Goal: Information Seeking & Learning: Learn about a topic

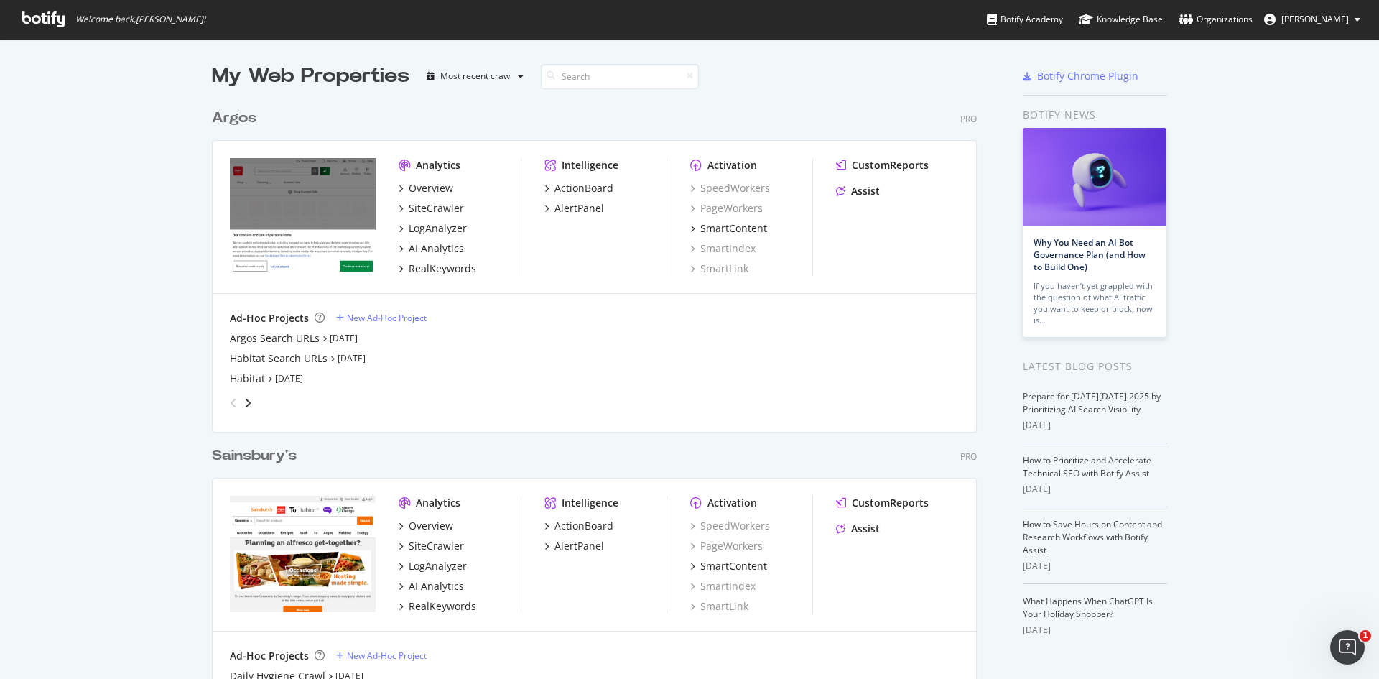
click at [261, 457] on div "Sainsbury's" at bounding box center [254, 455] width 85 height 21
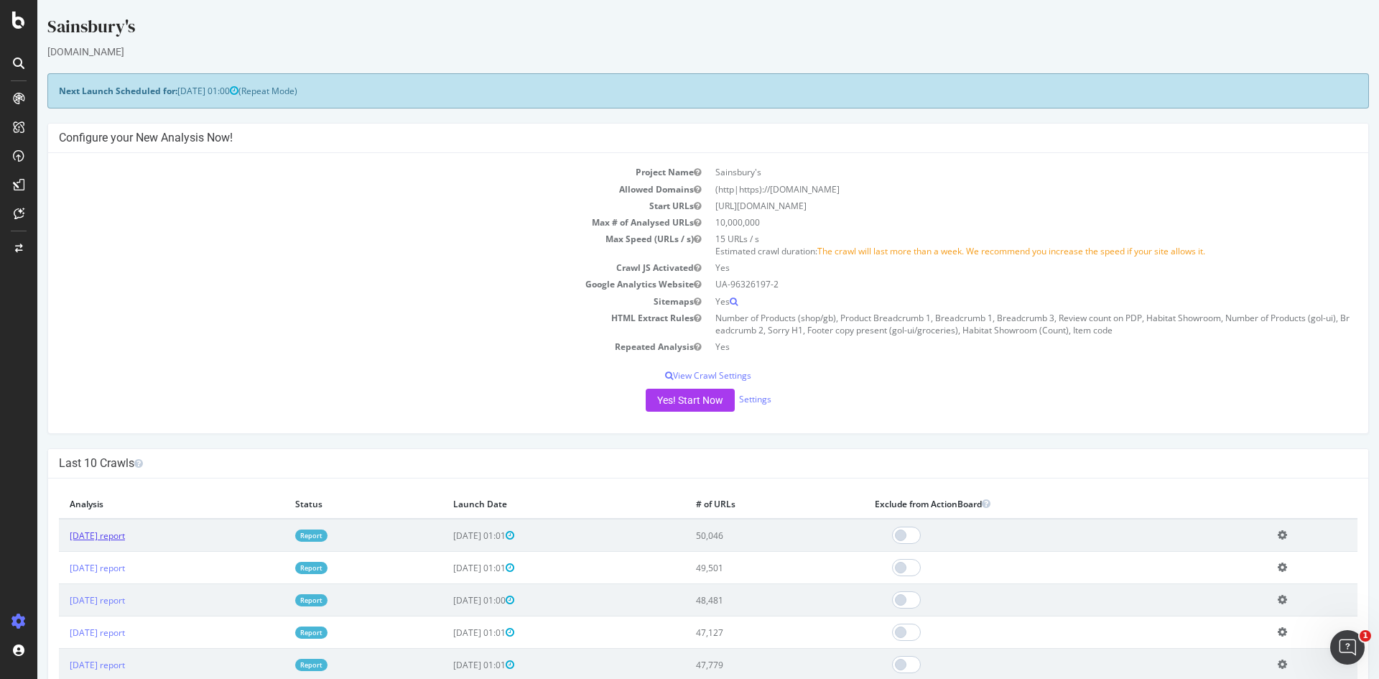
click at [125, 537] on link "[DATE] report" at bounding box center [97, 535] width 55 height 12
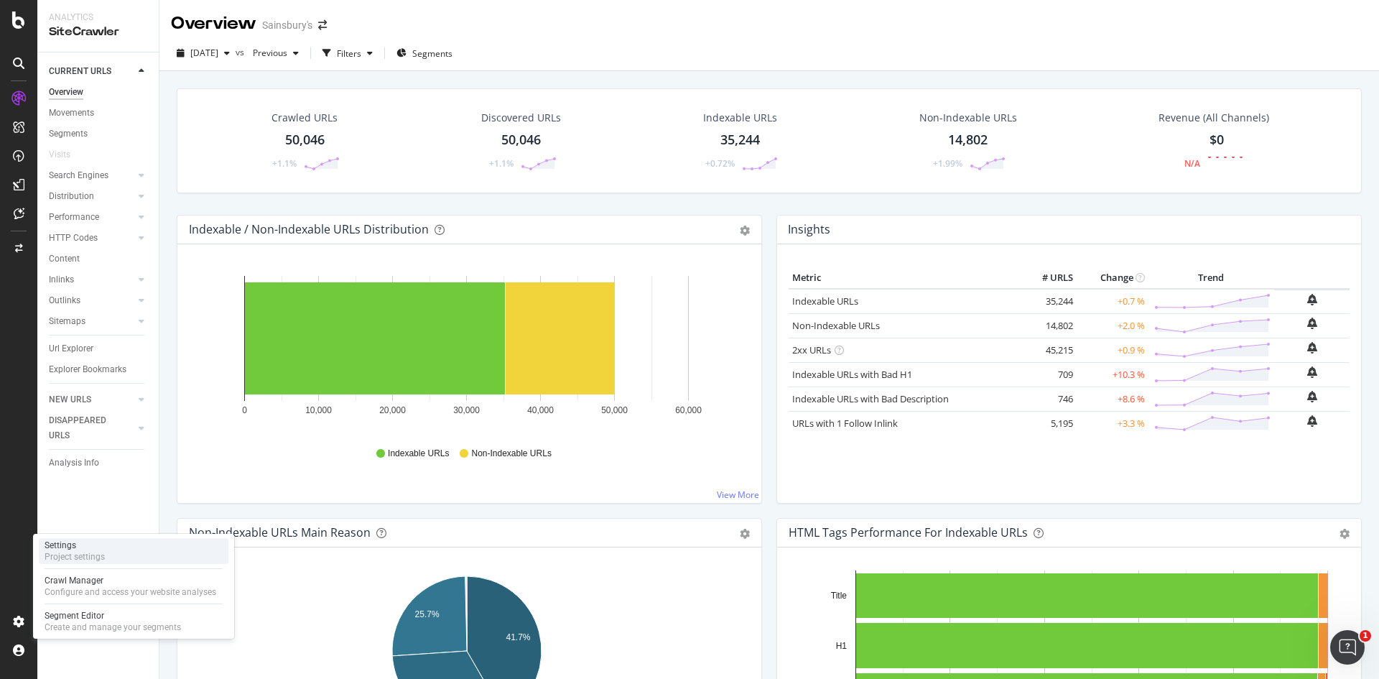
click at [106, 549] on div "Settings Project settings" at bounding box center [134, 551] width 190 height 26
click at [98, 581] on div "Crawl Manager" at bounding box center [131, 580] width 172 height 11
drag, startPoint x: 81, startPoint y: 354, endPoint x: 622, endPoint y: 305, distance: 543.1
click at [81, 354] on div "Url Explorer" at bounding box center [71, 348] width 45 height 15
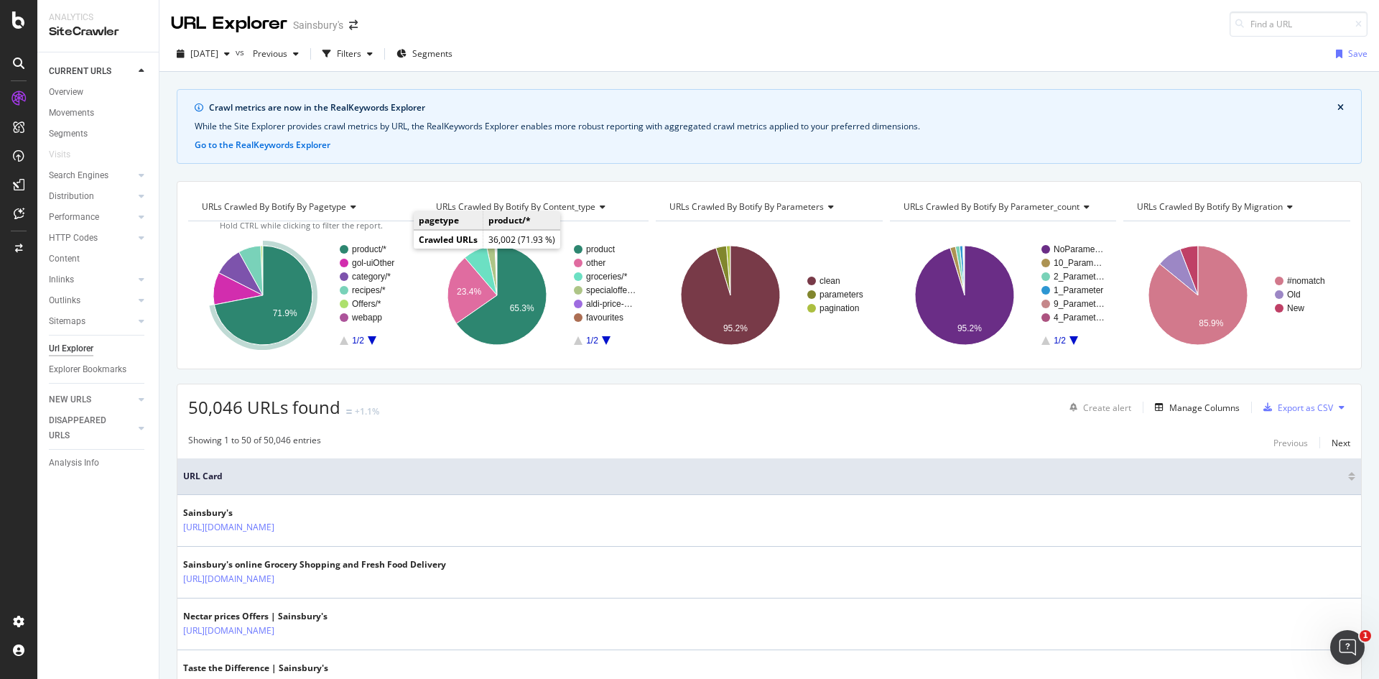
click at [374, 247] on text "product/*" at bounding box center [369, 249] width 34 height 10
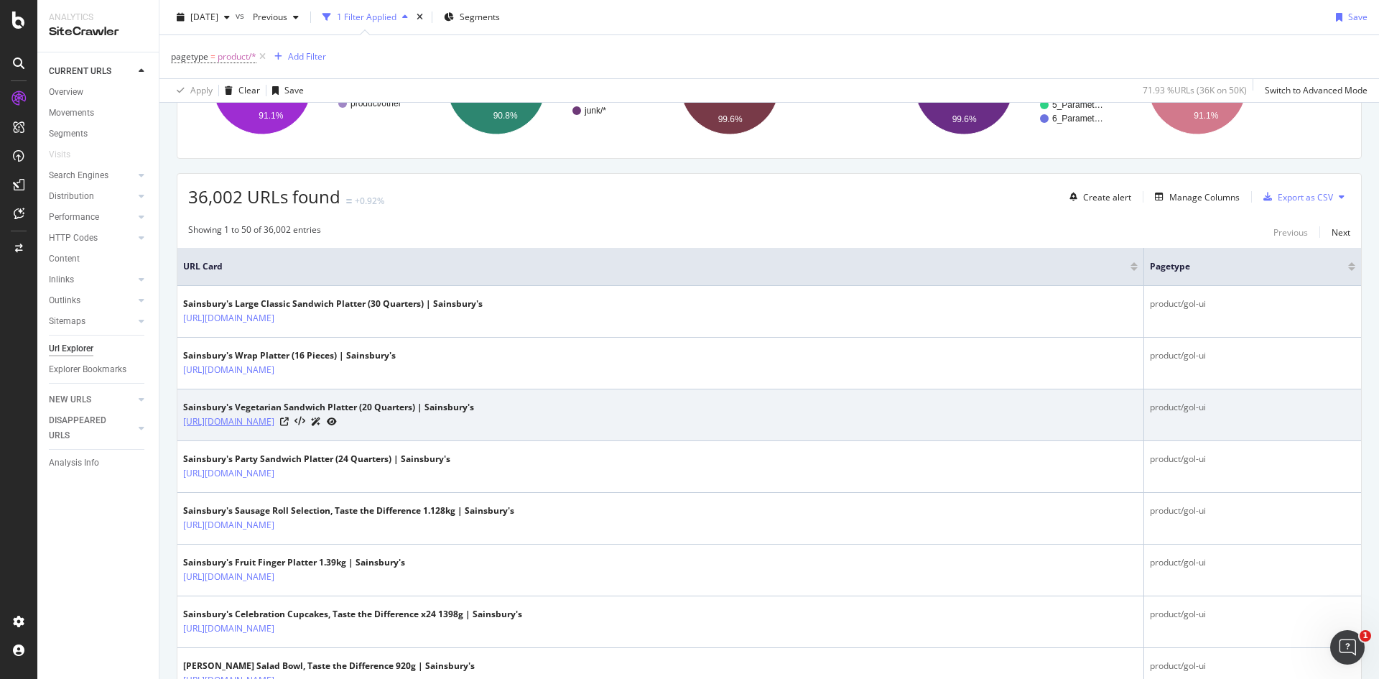
scroll to position [469, 0]
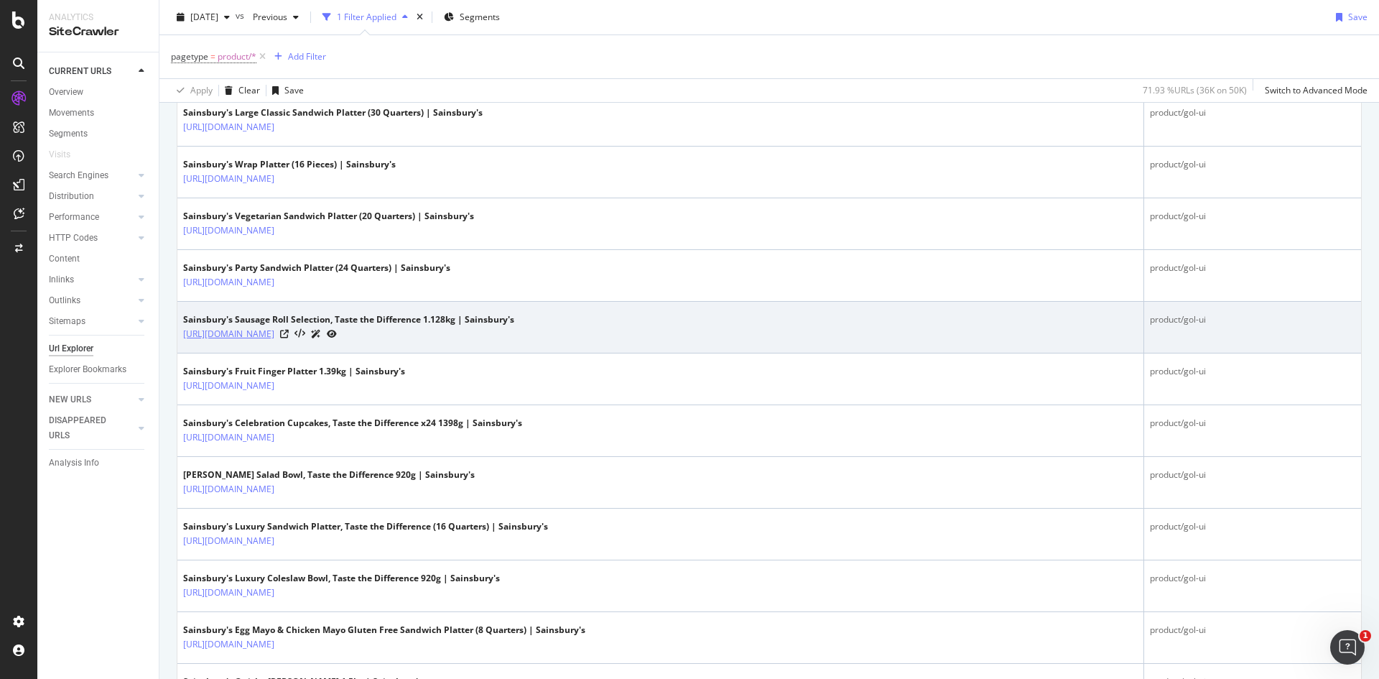
click at [274, 330] on link "https://www.sainsburys.co.uk/gol-ui/product/sainsburys-sausage-roll-selection-t…" at bounding box center [228, 334] width 91 height 14
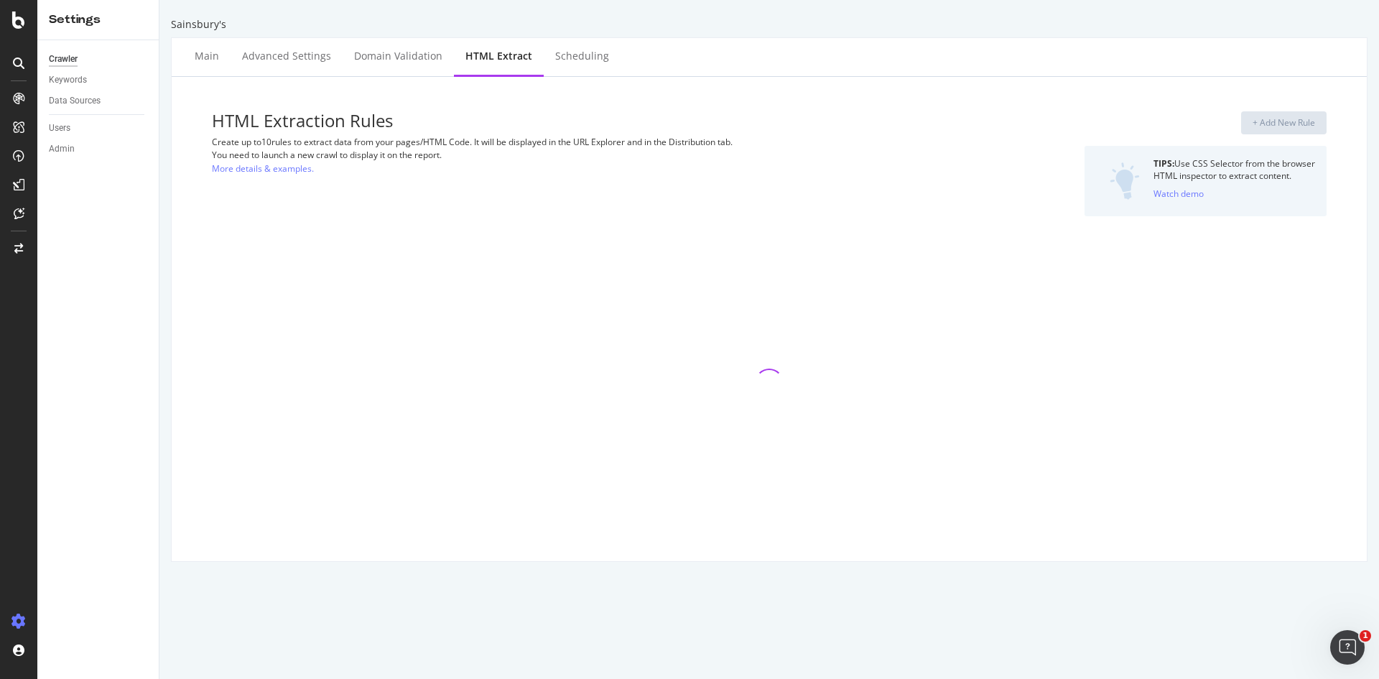
select select "i"
select select "list"
select select "count"
select select "exist"
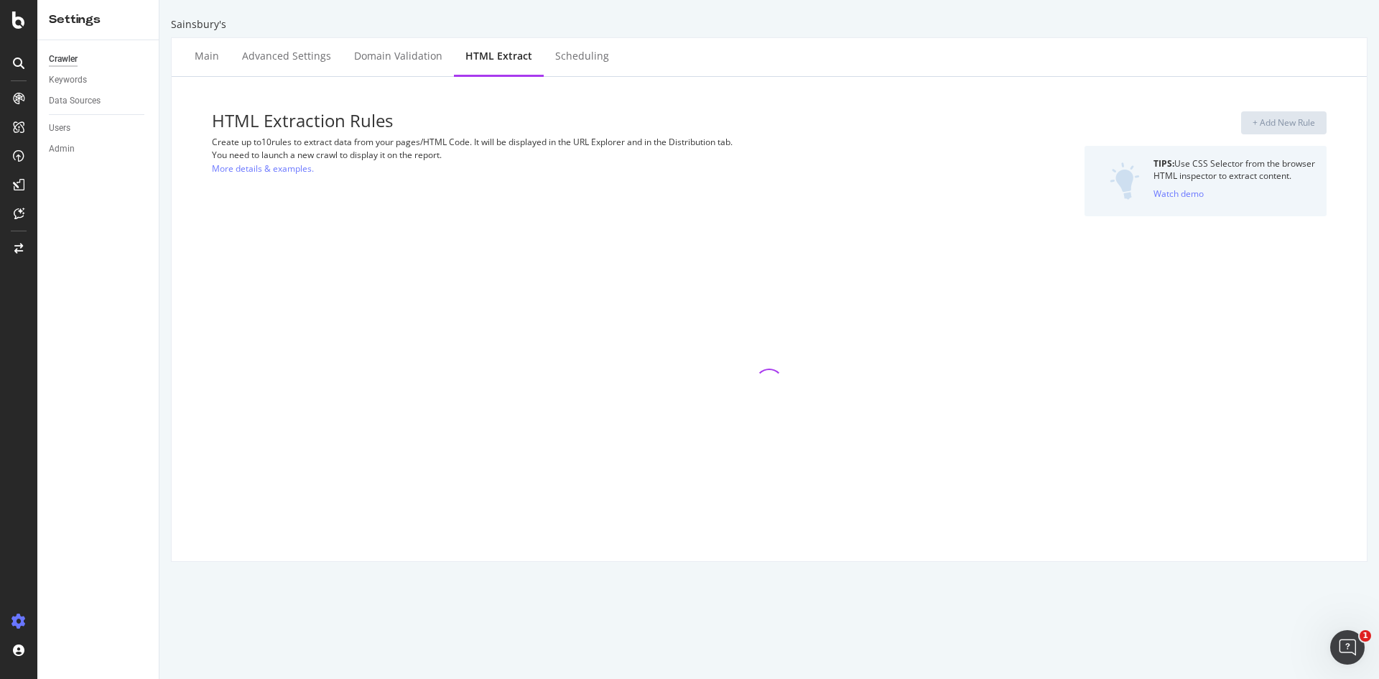
select select "count"
select select "i"
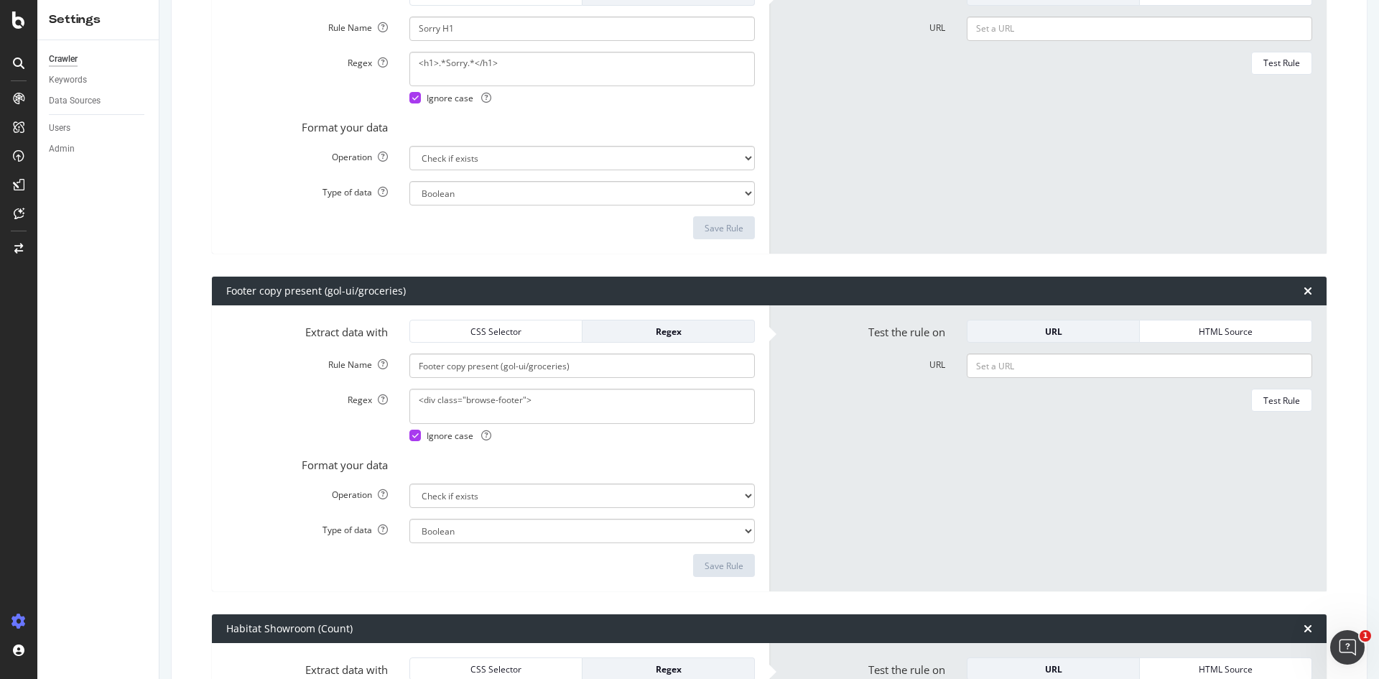
scroll to position [2960, 0]
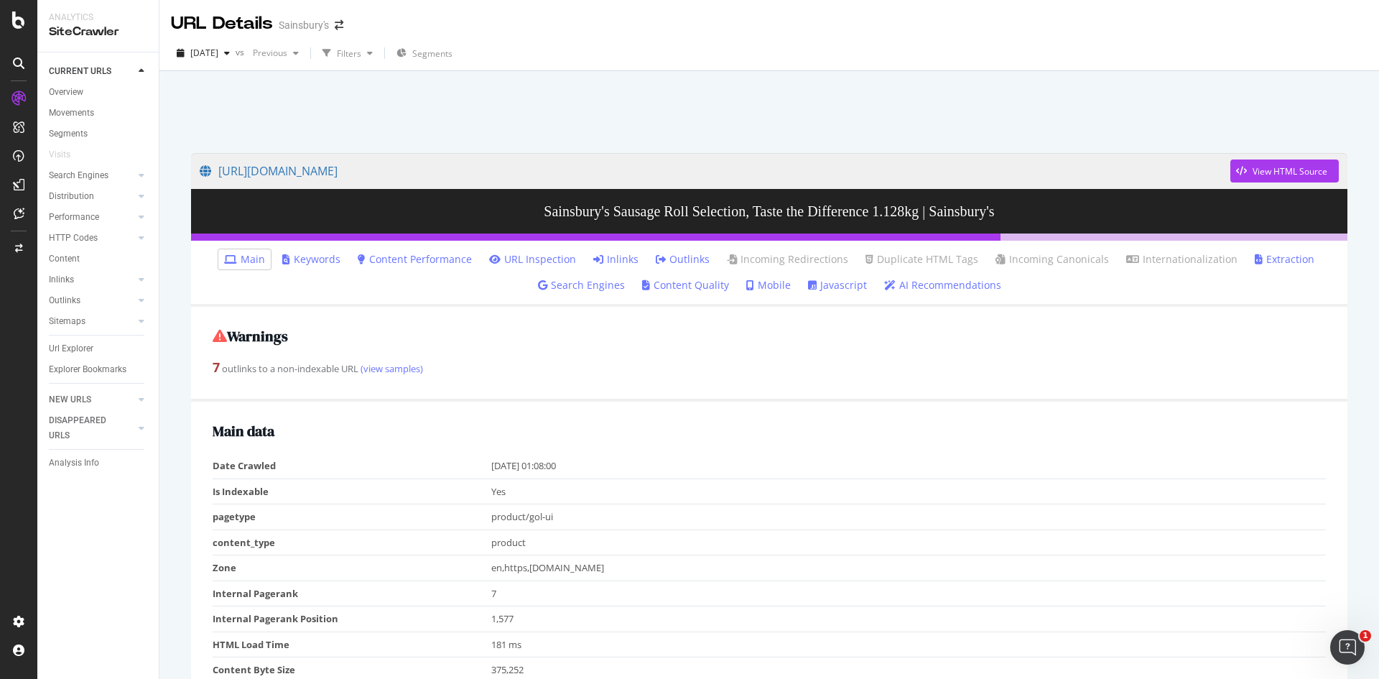
click at [543, 259] on link "URL Inspection" at bounding box center [532, 259] width 87 height 14
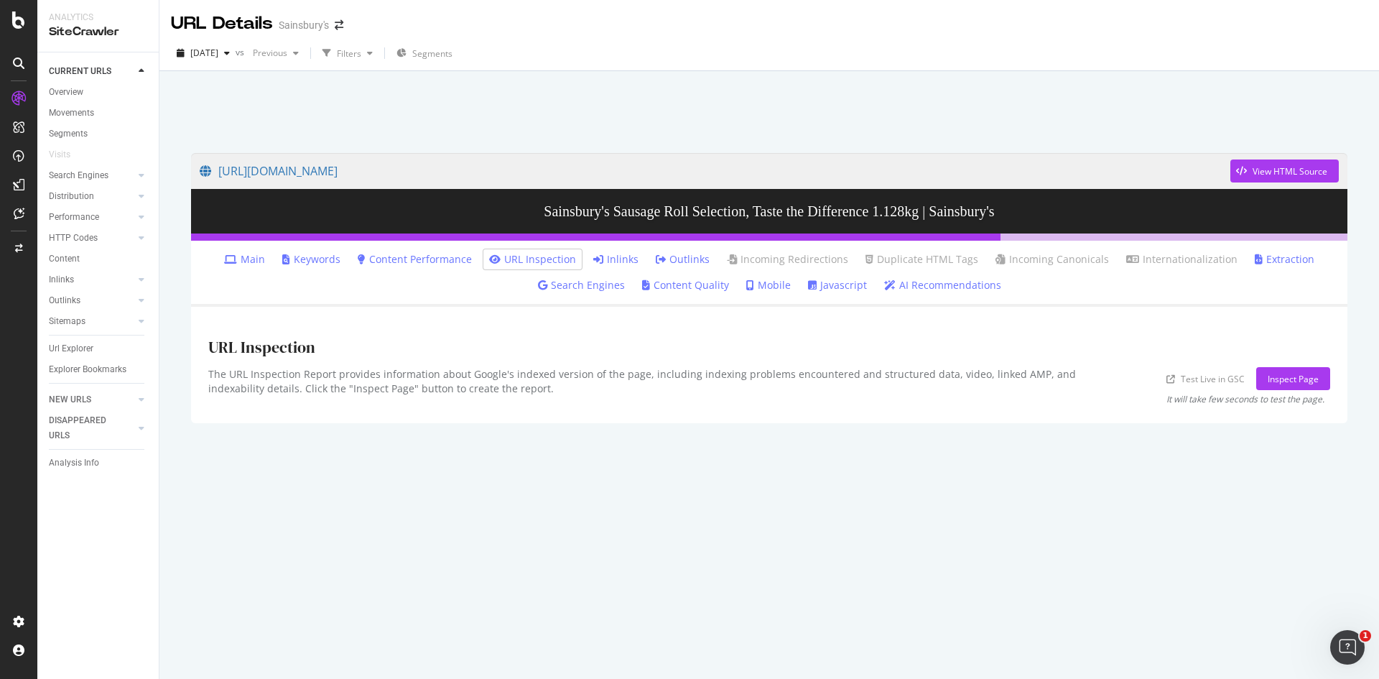
click at [257, 259] on link "Main" at bounding box center [244, 259] width 41 height 14
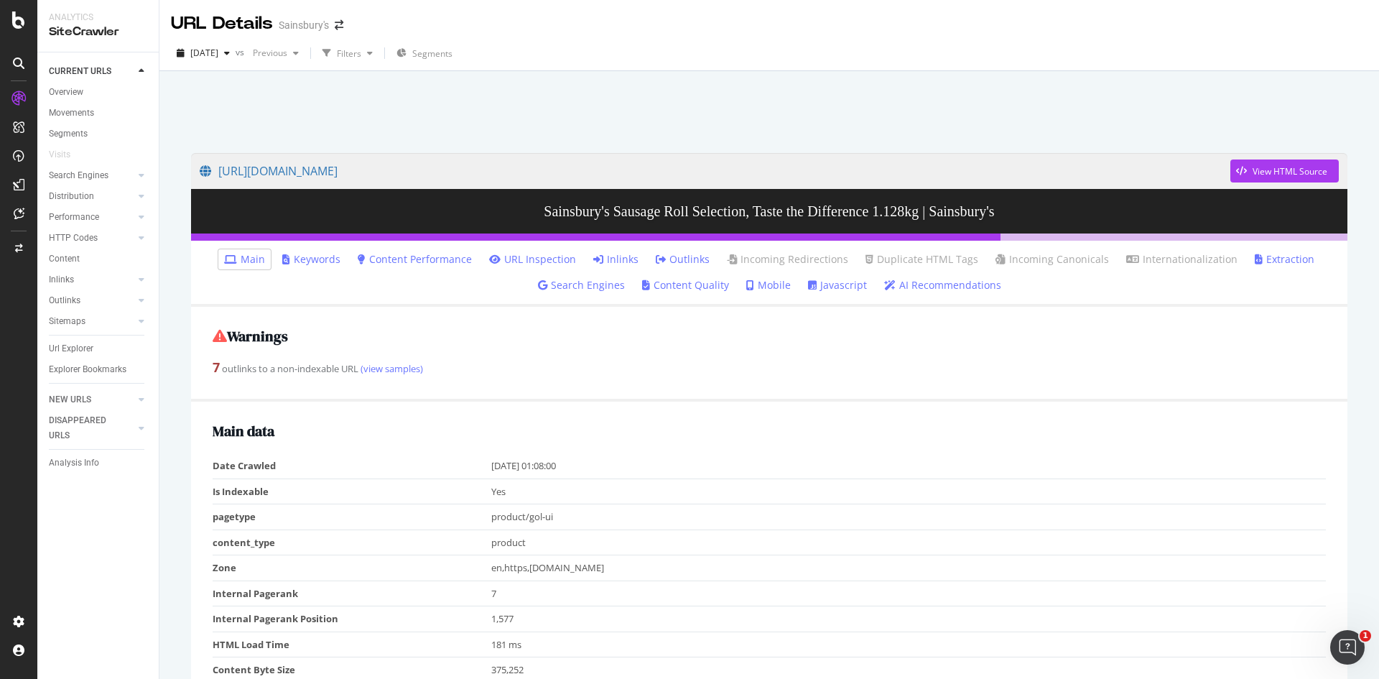
click at [675, 284] on link "Content Quality" at bounding box center [685, 285] width 87 height 14
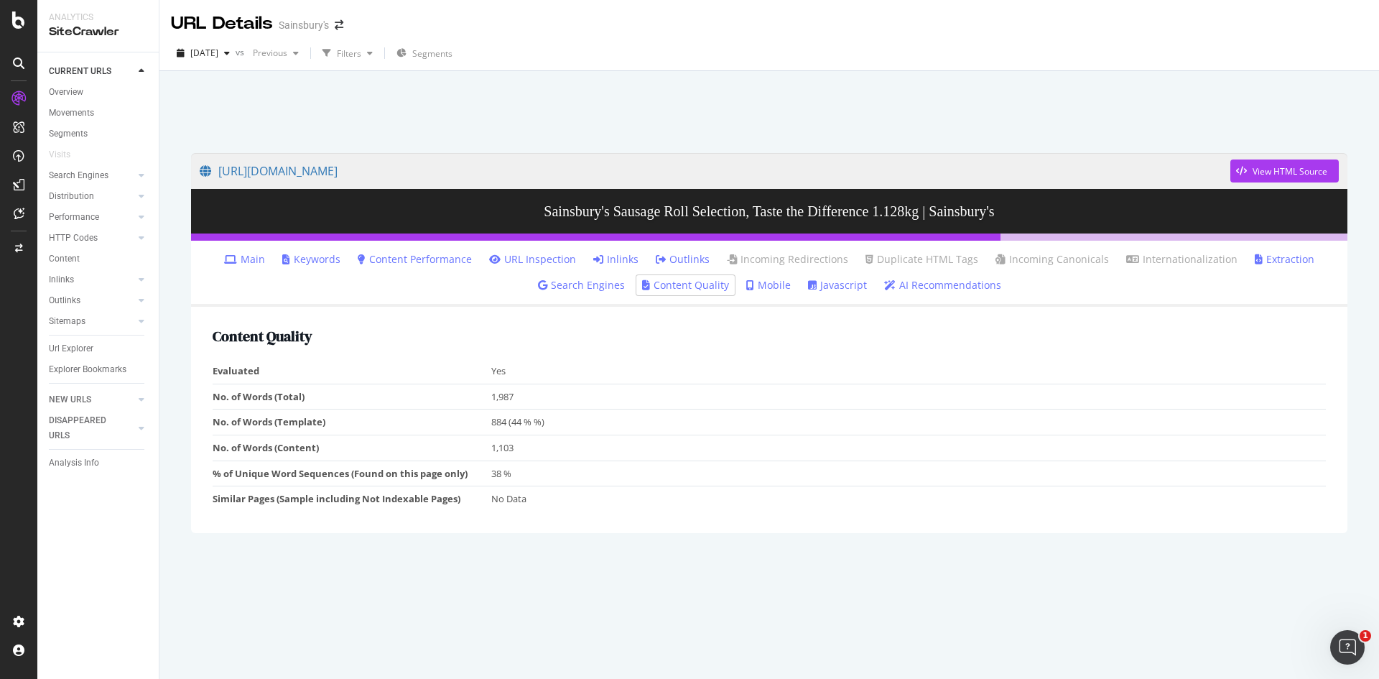
click at [1286, 260] on link "Extraction" at bounding box center [1285, 259] width 60 height 14
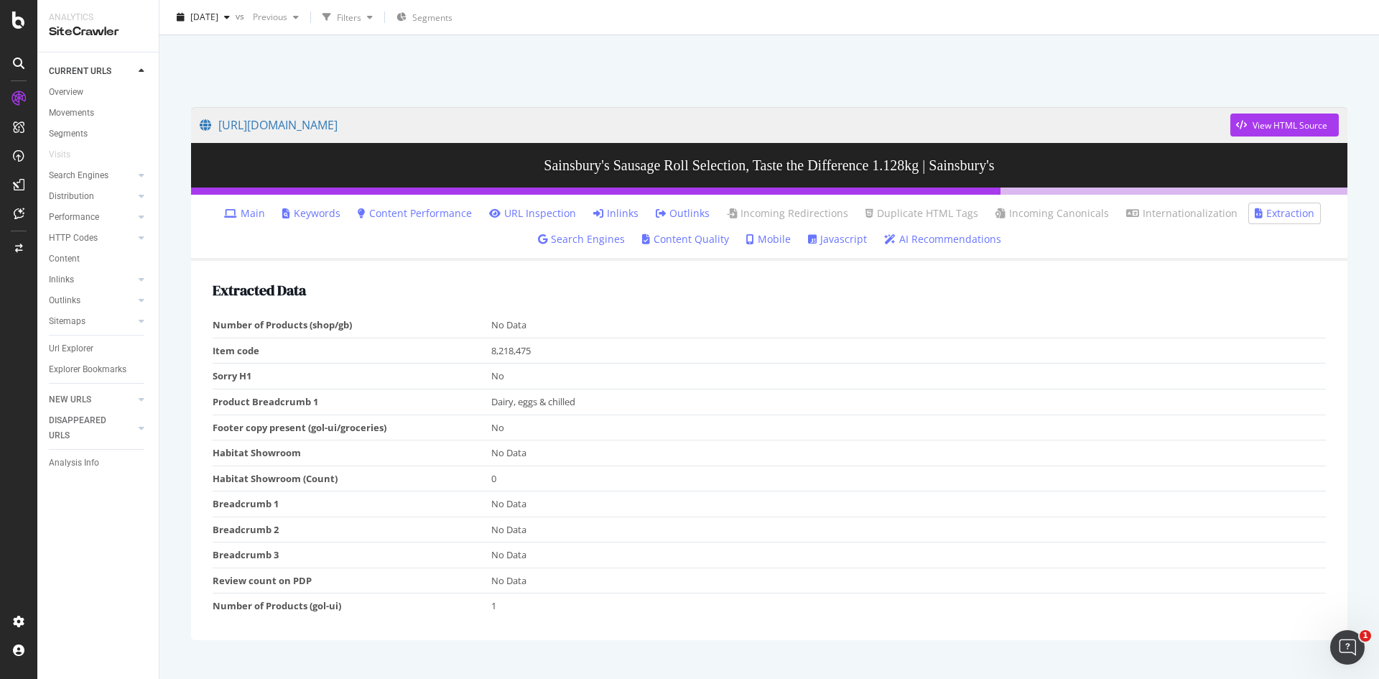
scroll to position [71, 0]
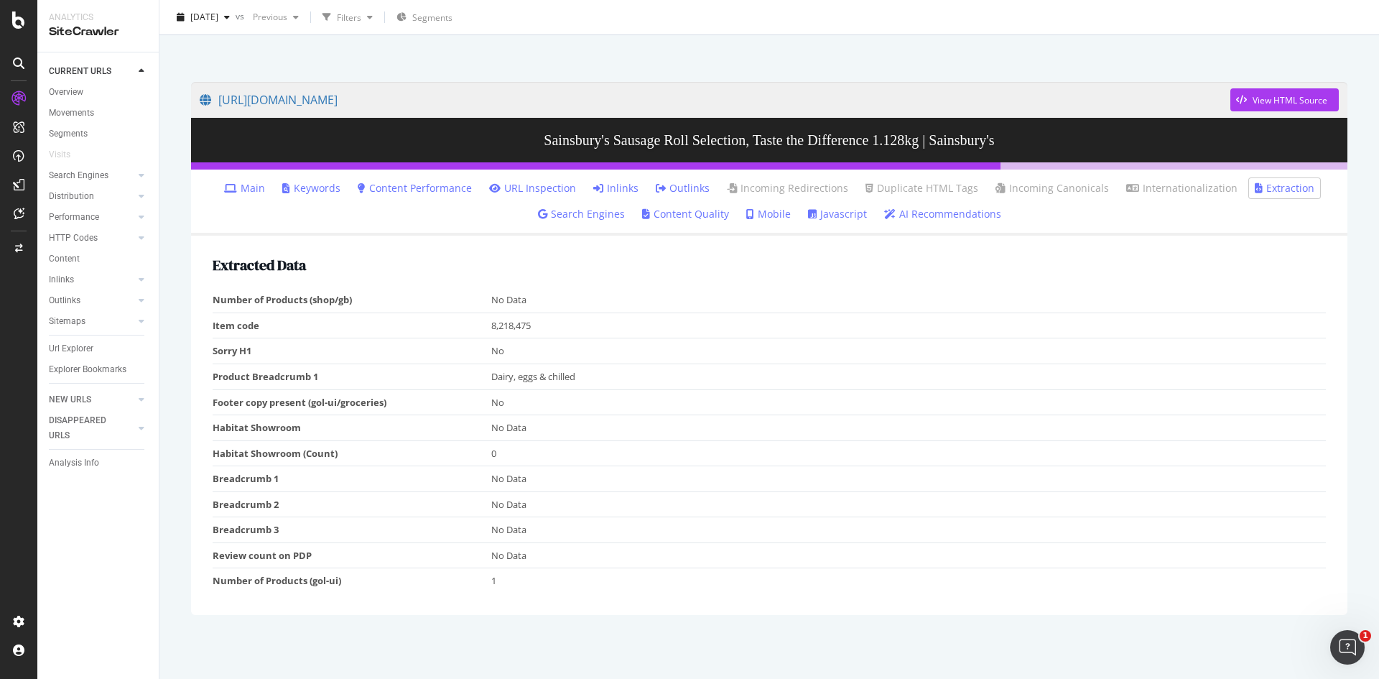
click at [265, 187] on link "Main" at bounding box center [244, 188] width 41 height 14
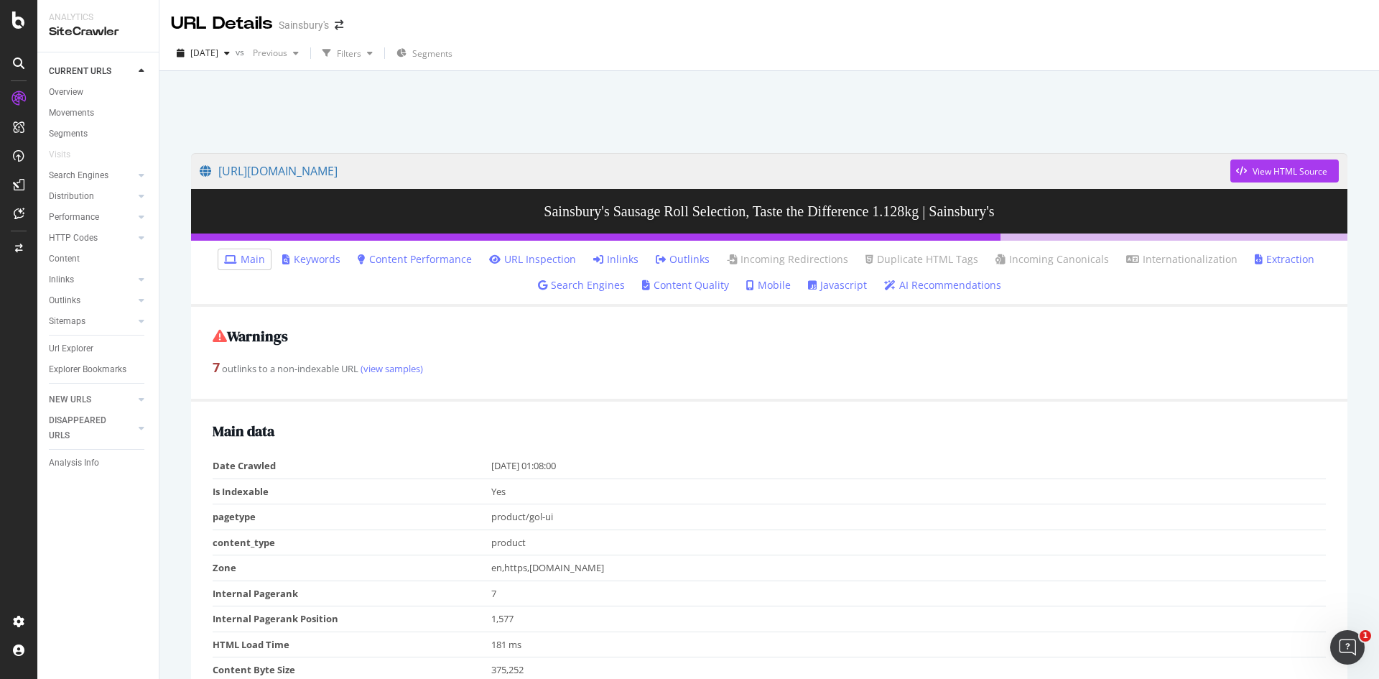
click at [1276, 158] on span "View HTML Source" at bounding box center [1284, 171] width 108 height 36
click at [1277, 166] on div "View HTML Source" at bounding box center [1290, 171] width 75 height 12
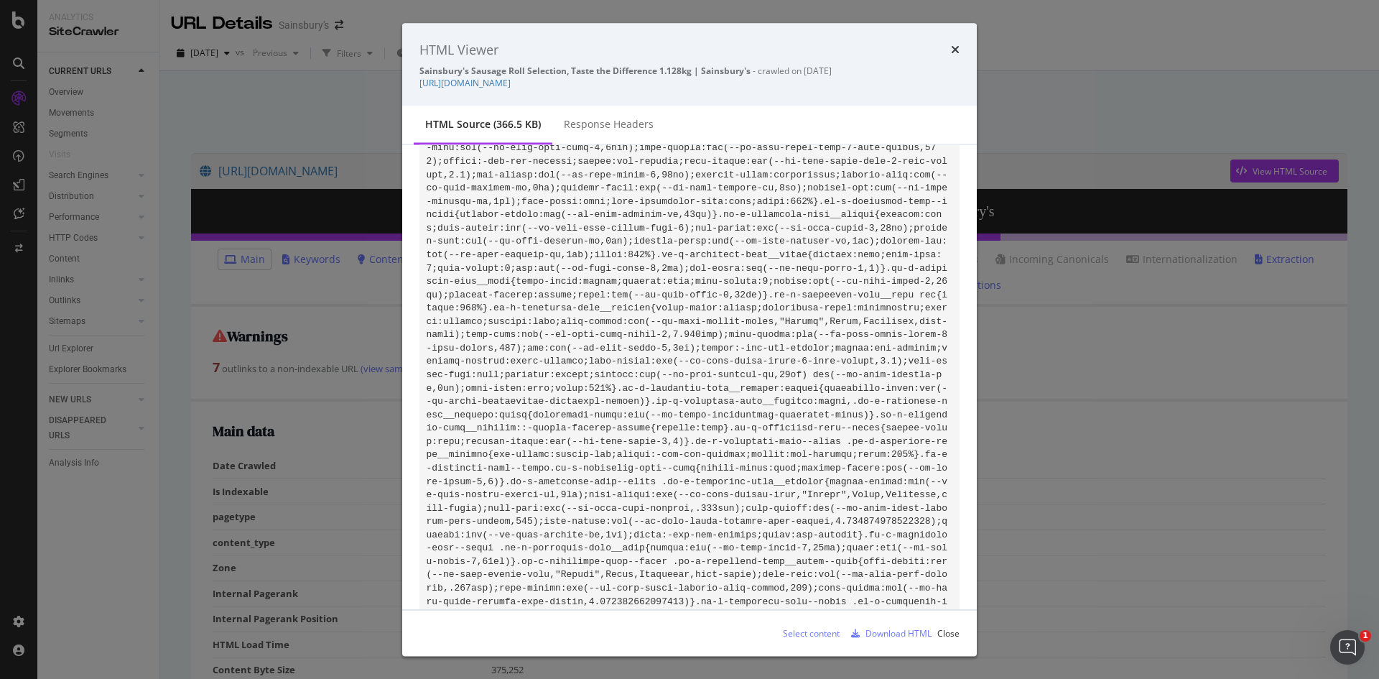
scroll to position [1365, 0]
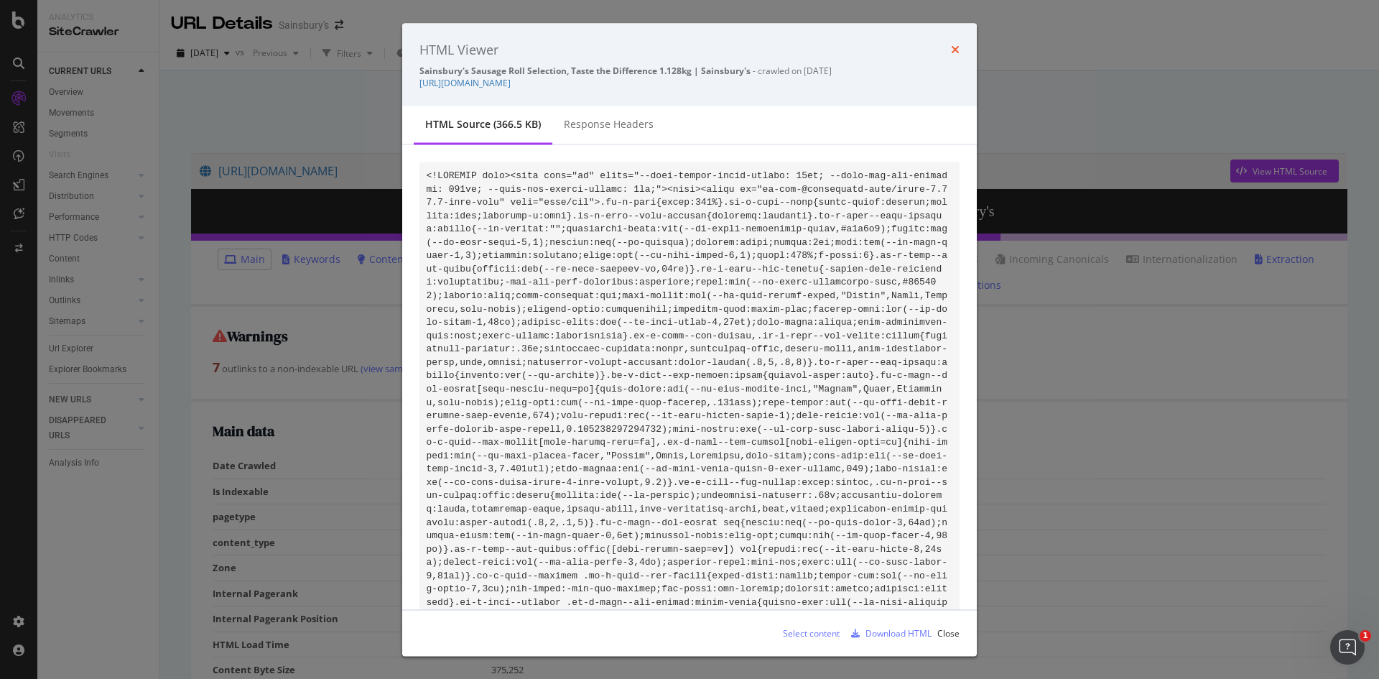
click at [954, 52] on icon "times" at bounding box center [955, 49] width 9 height 11
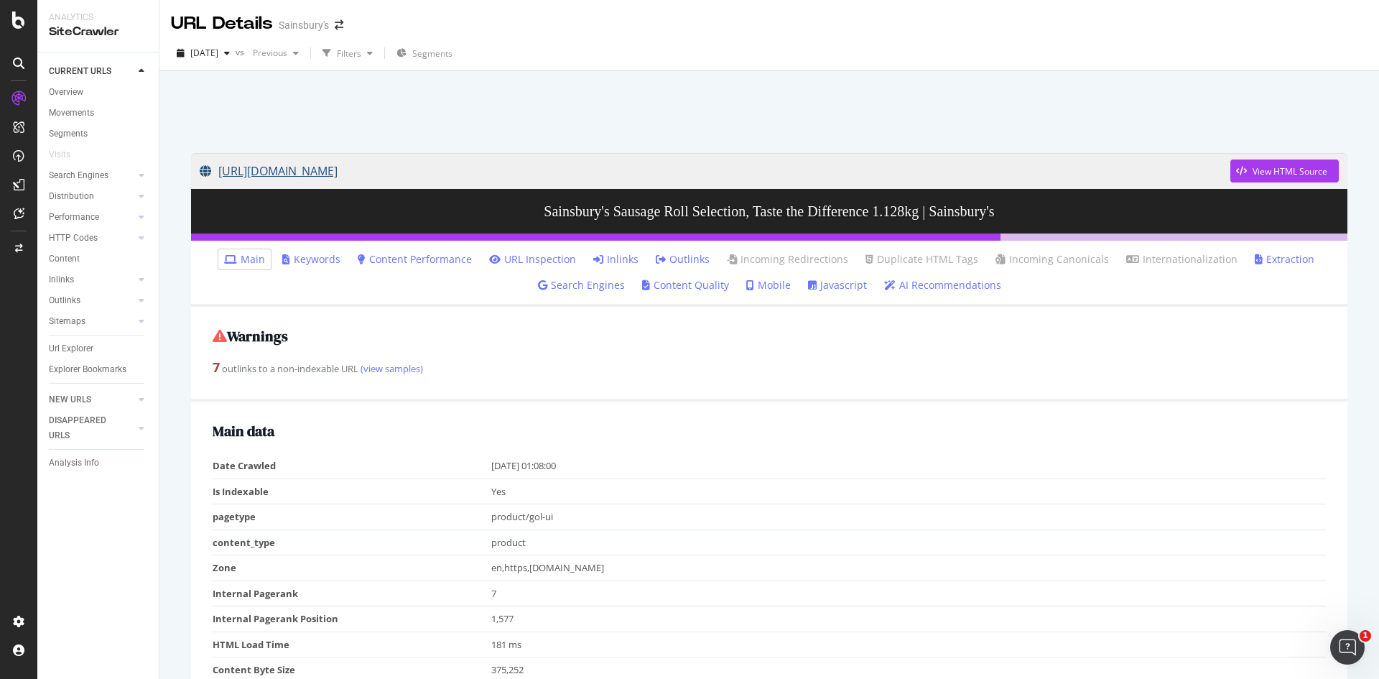
click at [783, 167] on link "https://www.sainsburys.co.uk/gol-ui/product/sainsburys-sausage-roll-selection-t…" at bounding box center [715, 171] width 1031 height 36
click at [1248, 181] on div "View HTML Source" at bounding box center [1278, 171] width 97 height 22
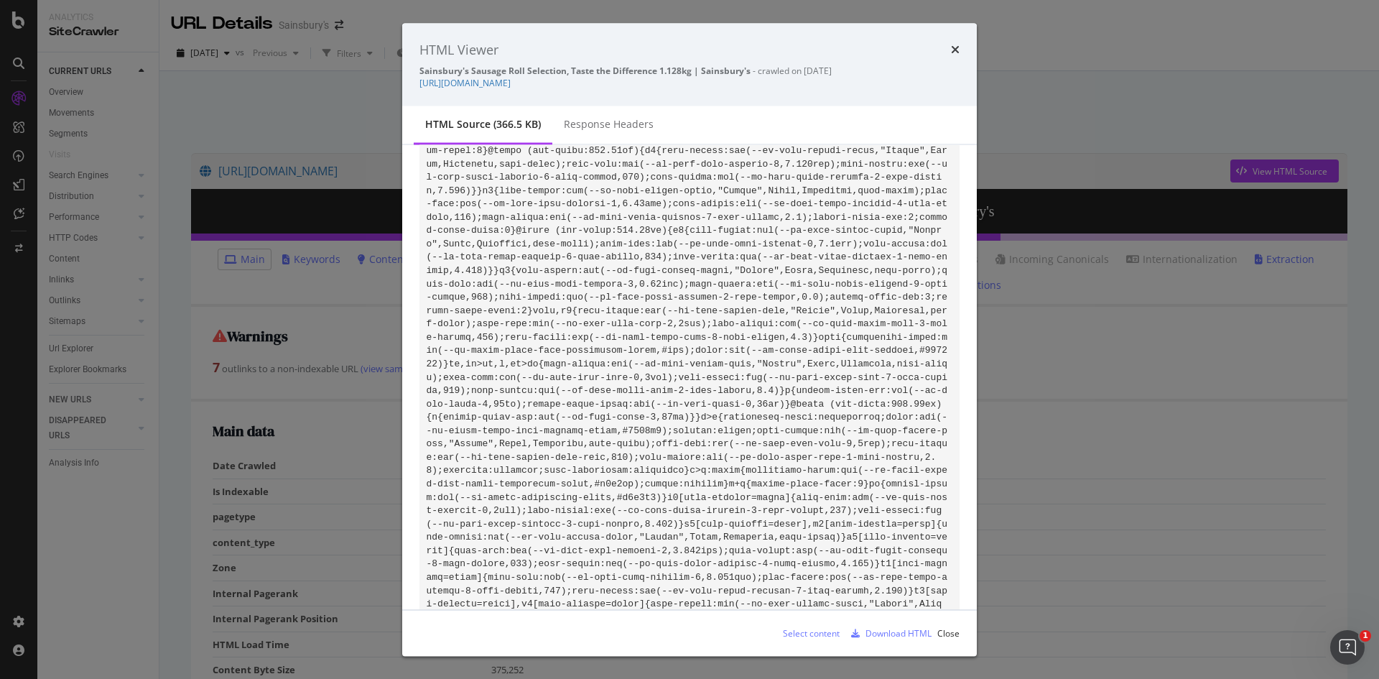
scroll to position [38284, 0]
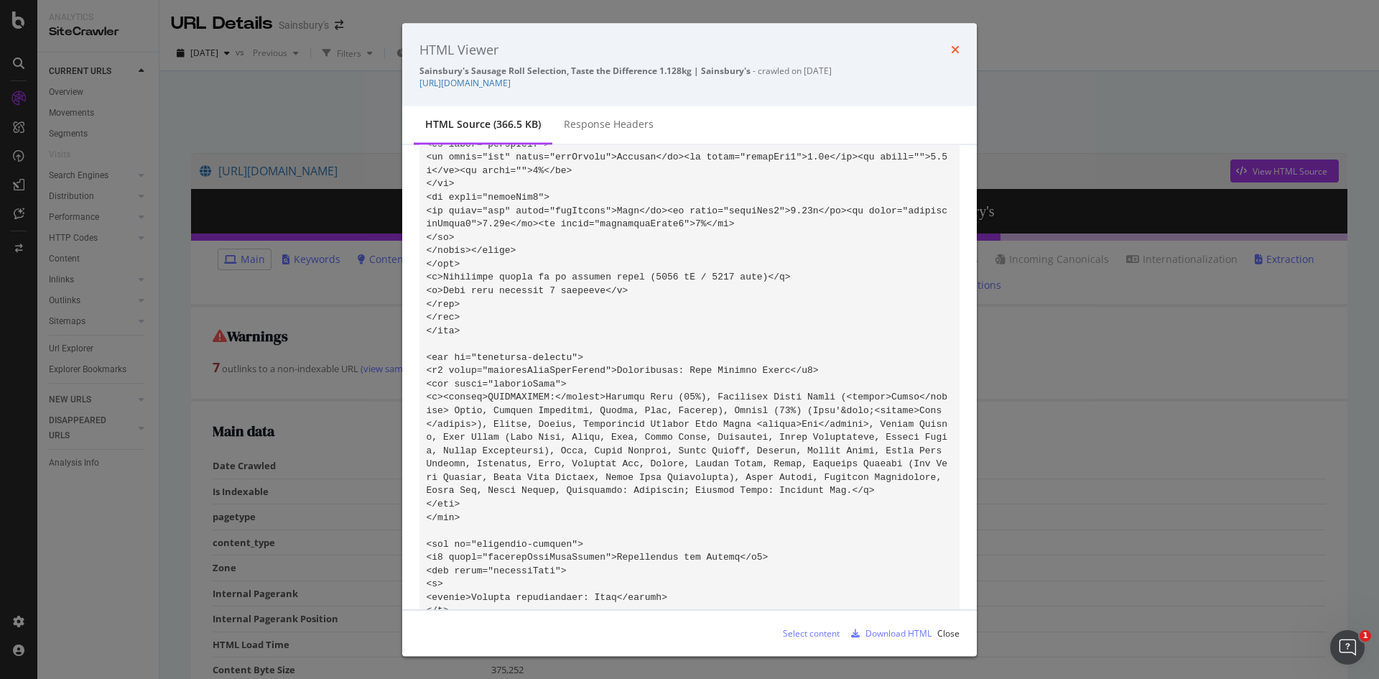
click at [955, 47] on icon "times" at bounding box center [955, 49] width 9 height 11
